Goal: Transaction & Acquisition: Purchase product/service

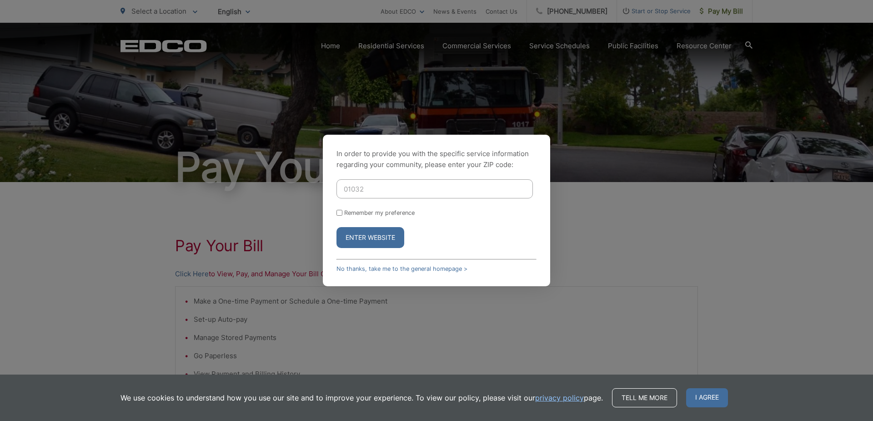
click at [359, 237] on button "Enter Website" at bounding box center [370, 237] width 68 height 21
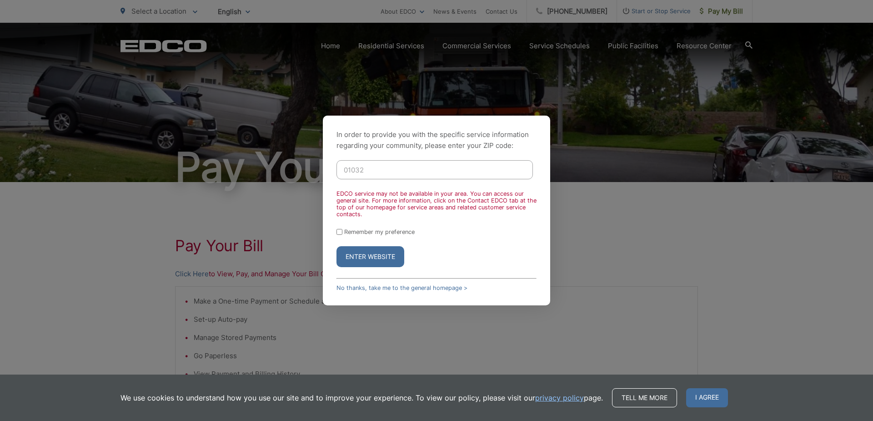
click at [367, 172] on input "01032" at bounding box center [434, 169] width 196 height 19
type input "0"
type input "91932"
click at [364, 255] on button "Enter Website" at bounding box center [370, 256] width 68 height 21
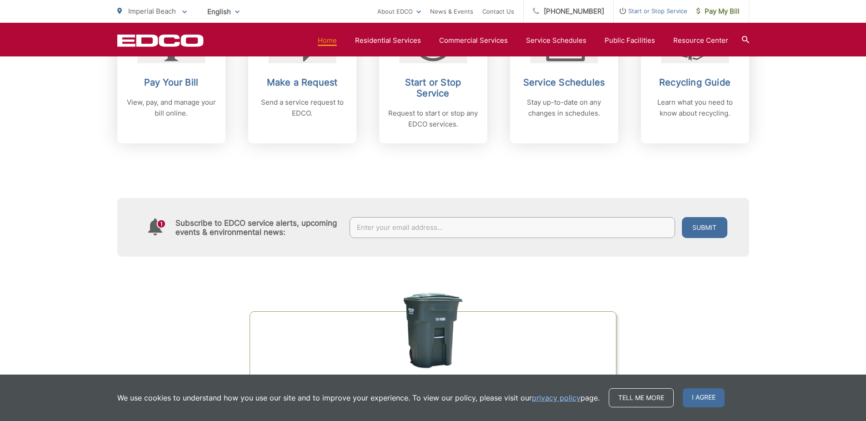
scroll to position [455, 0]
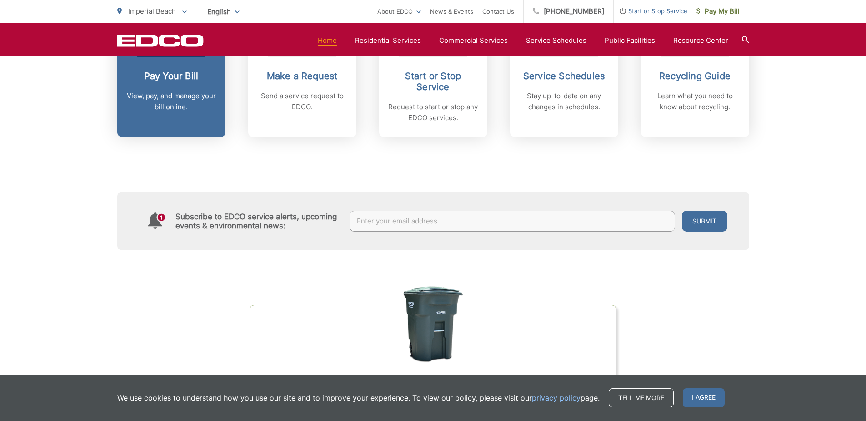
click at [166, 100] on p "View, pay, and manage your bill online." at bounding box center [171, 101] width 90 height 22
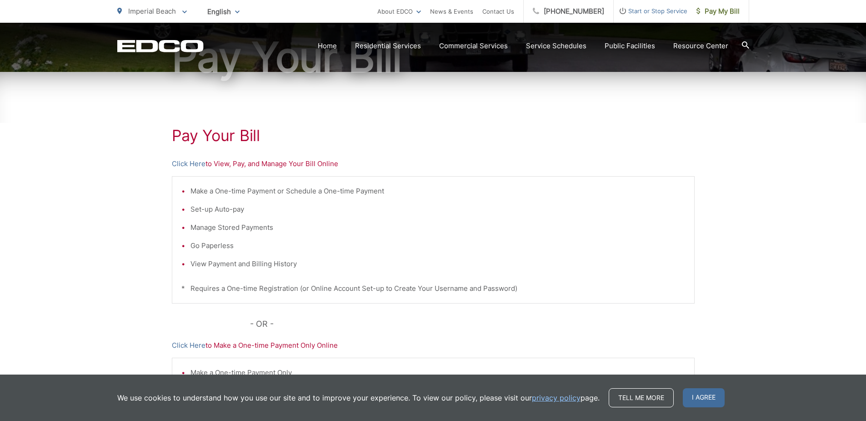
scroll to position [136, 0]
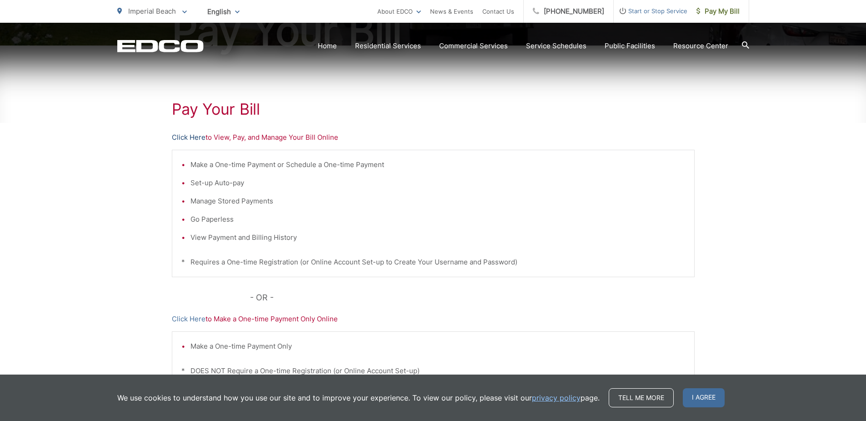
click at [197, 137] on link "Click Here" at bounding box center [189, 137] width 34 height 11
